Goal: Information Seeking & Learning: Learn about a topic

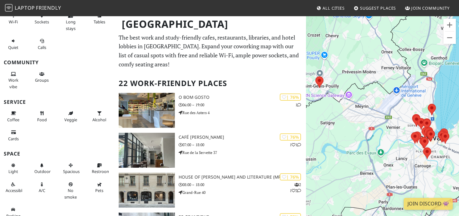
scroll to position [78, 0]
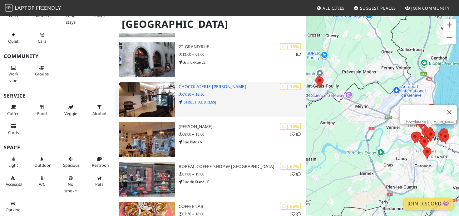
click at [203, 94] on p "09:30 – 18:30" at bounding box center [241, 94] width 127 height 6
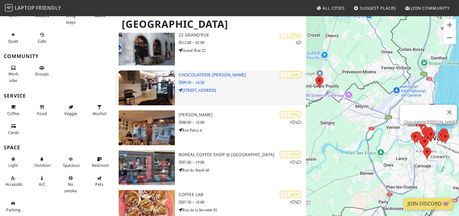
scroll to position [187, 0]
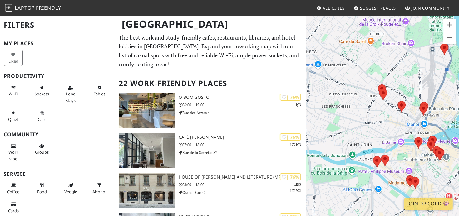
drag, startPoint x: 423, startPoint y: 136, endPoint x: 406, endPoint y: 121, distance: 23.2
click at [406, 121] on div at bounding box center [382, 124] width 153 height 216
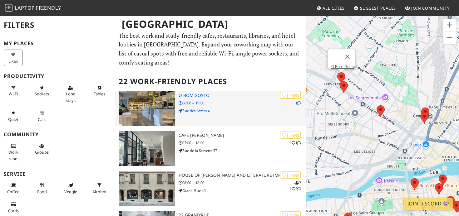
scroll to position [0, 0]
click at [242, 105] on p "06:00 – 19:00" at bounding box center [241, 103] width 127 height 6
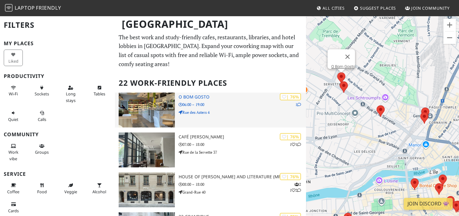
scroll to position [0, 0]
